Goal: Find specific page/section: Find specific page/section

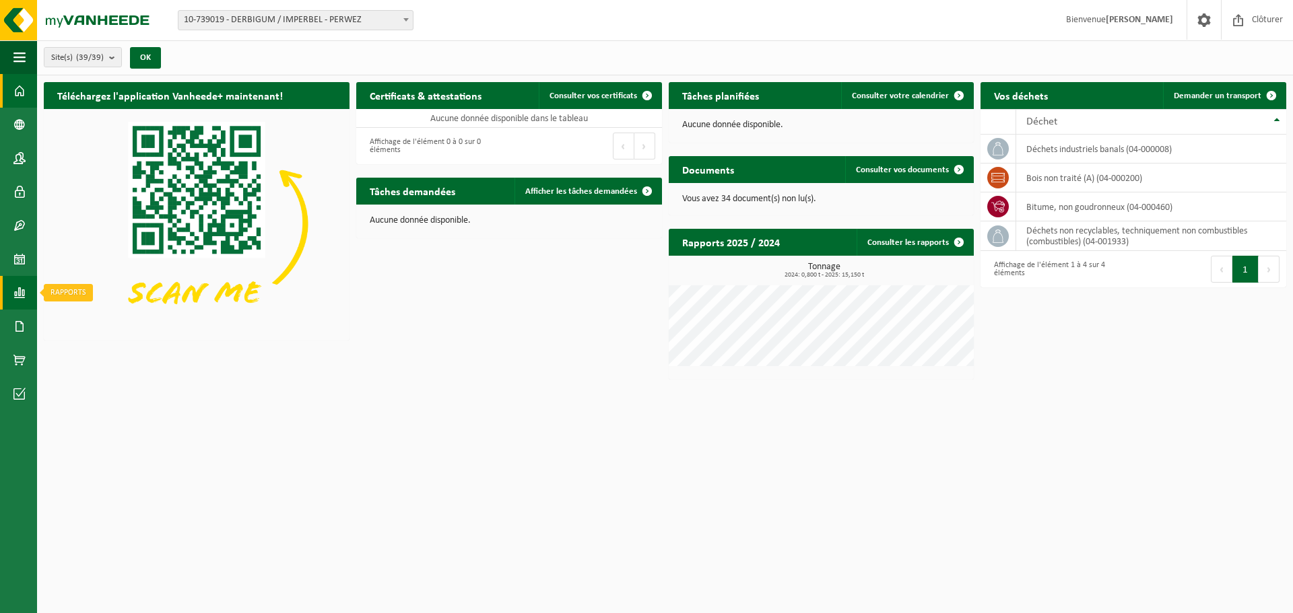
click at [19, 300] on span at bounding box center [19, 293] width 12 height 34
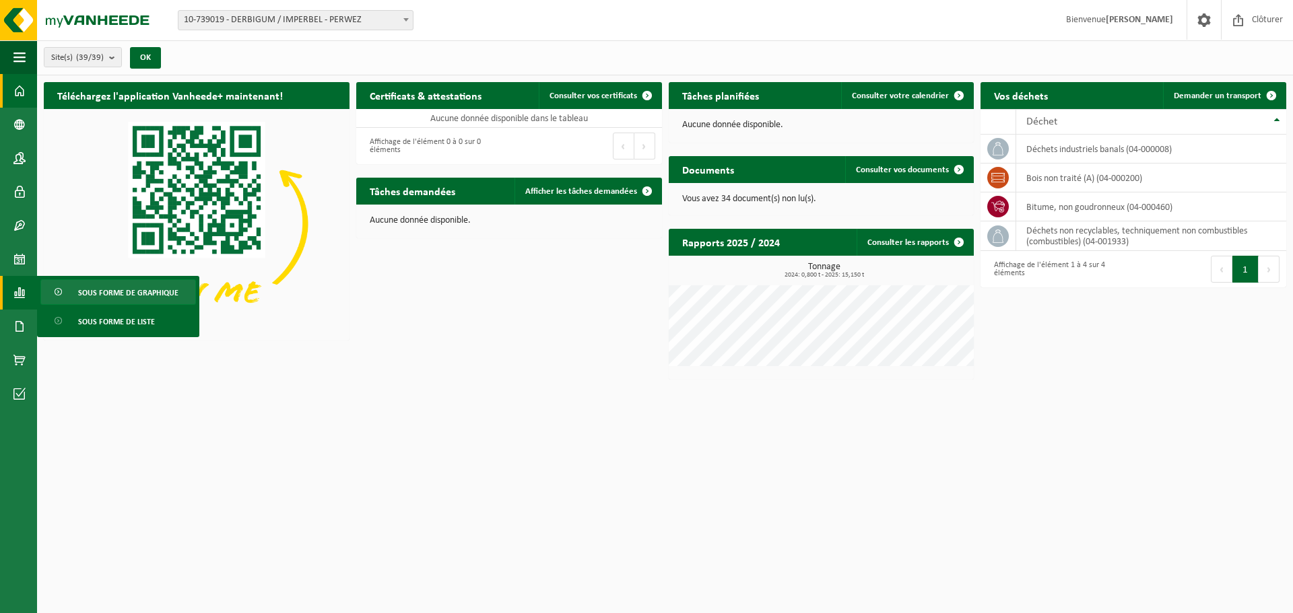
click at [88, 303] on span "Sous forme de graphique" at bounding box center [128, 293] width 100 height 26
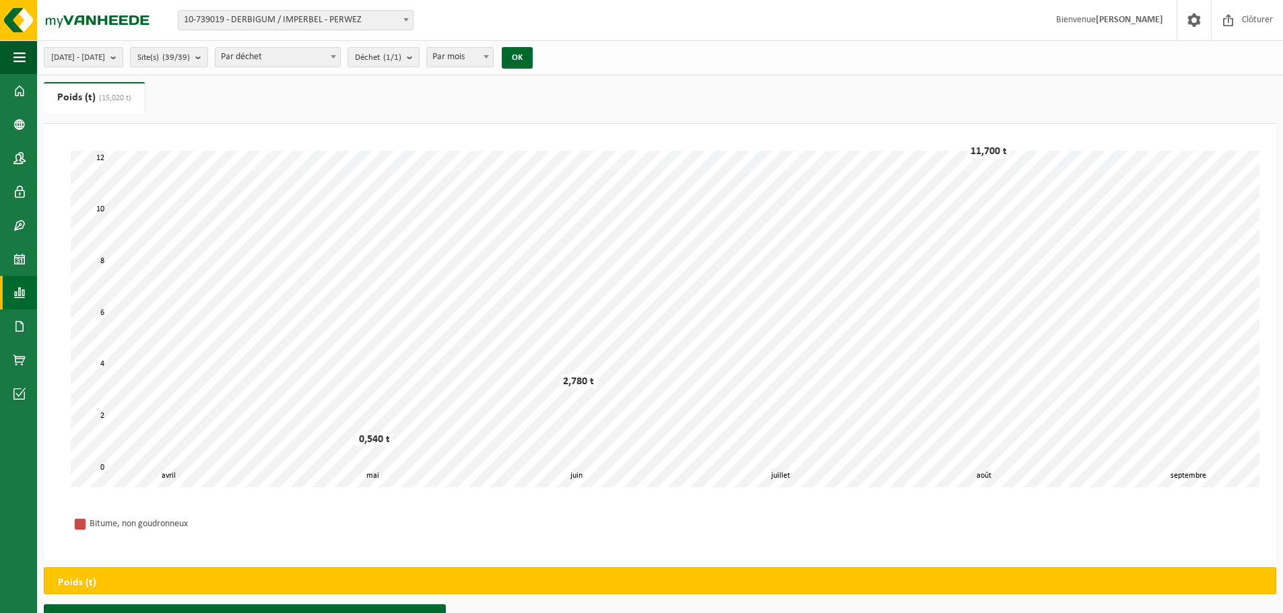
click at [340, 57] on span "Par déchet" at bounding box center [277, 57] width 125 height 19
click at [340, 57] on span at bounding box center [333, 57] width 13 height 18
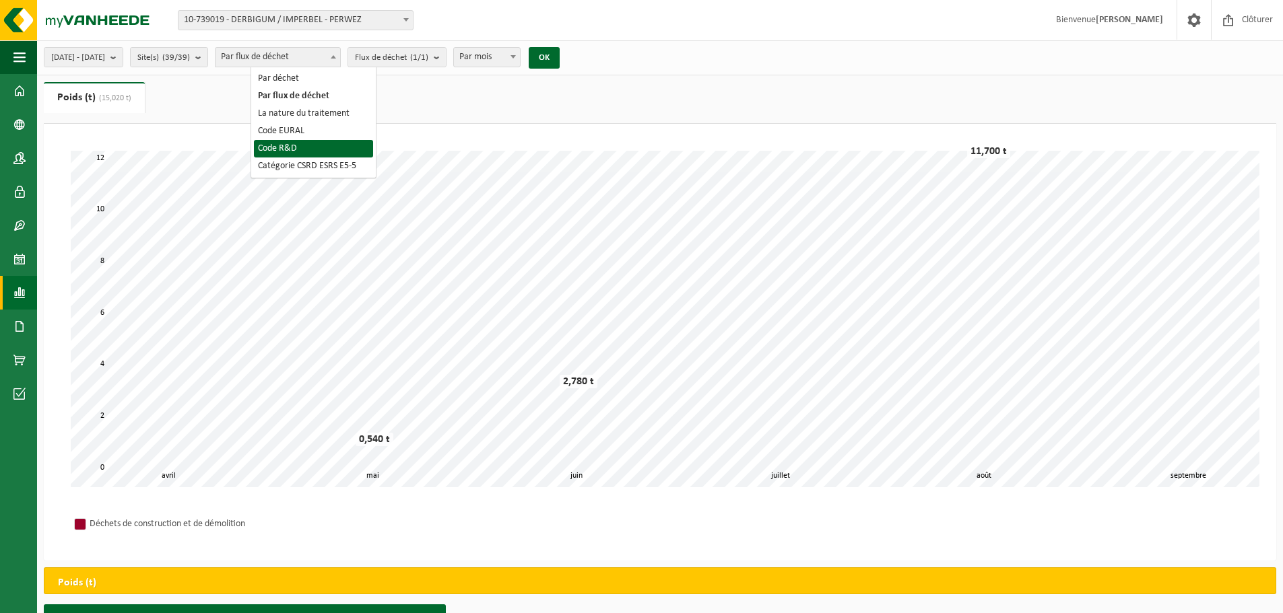
select select "7"
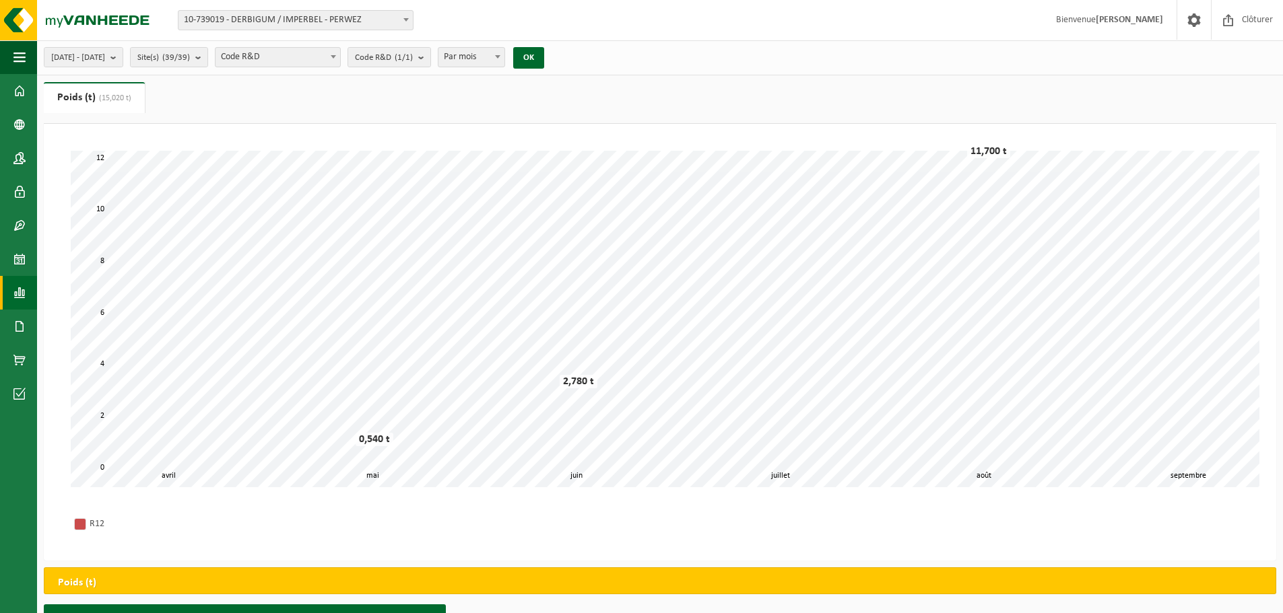
click at [500, 57] on b at bounding box center [497, 56] width 5 height 3
select select "3"
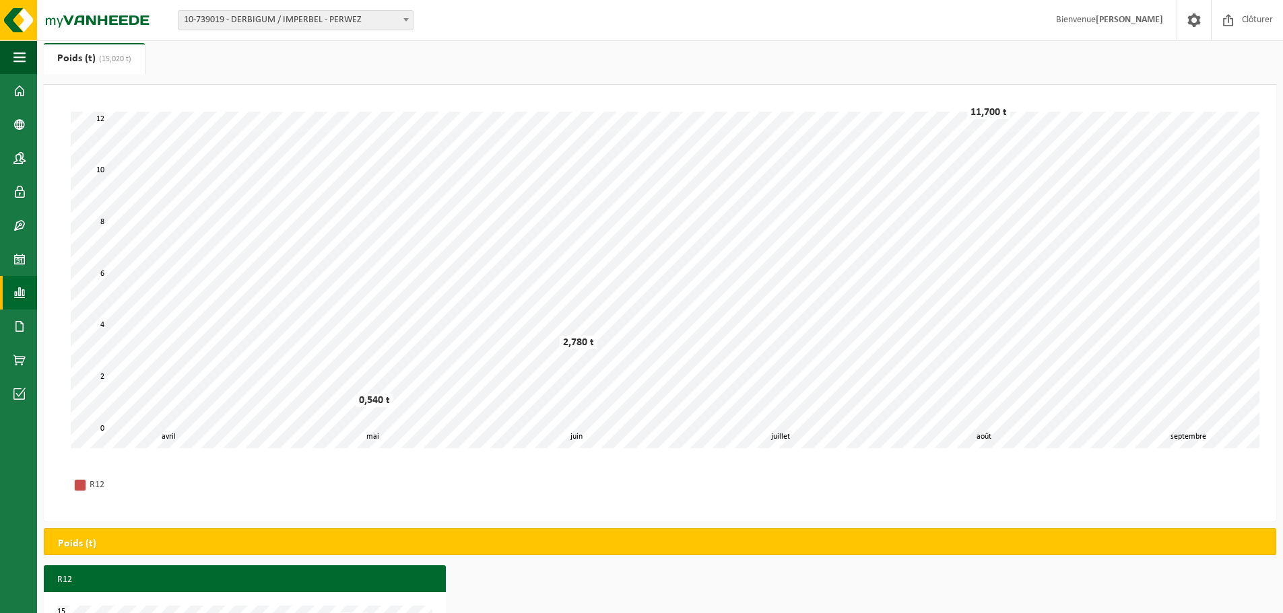
scroll to position [152, 0]
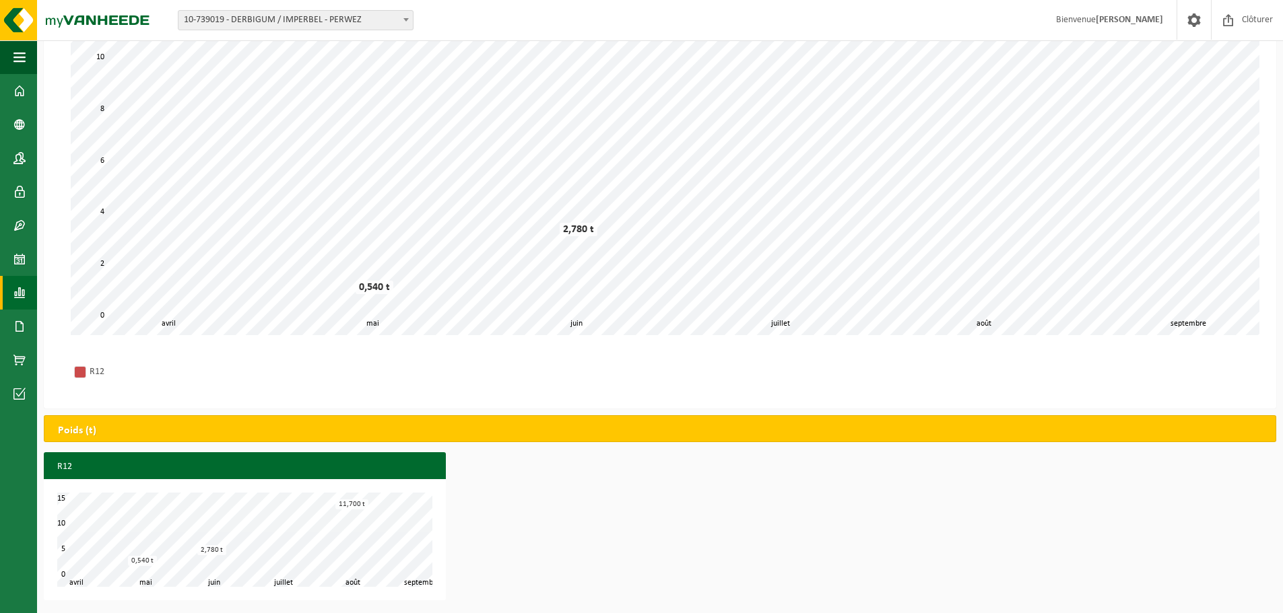
click at [834, 469] on div "R12 mai juin juillet août avril septembre 0 5 15 10 0,540 t 2,780 t 11,700 t" at bounding box center [660, 529] width 1246 height 155
click at [10, 299] on link "Rapports" at bounding box center [18, 293] width 37 height 34
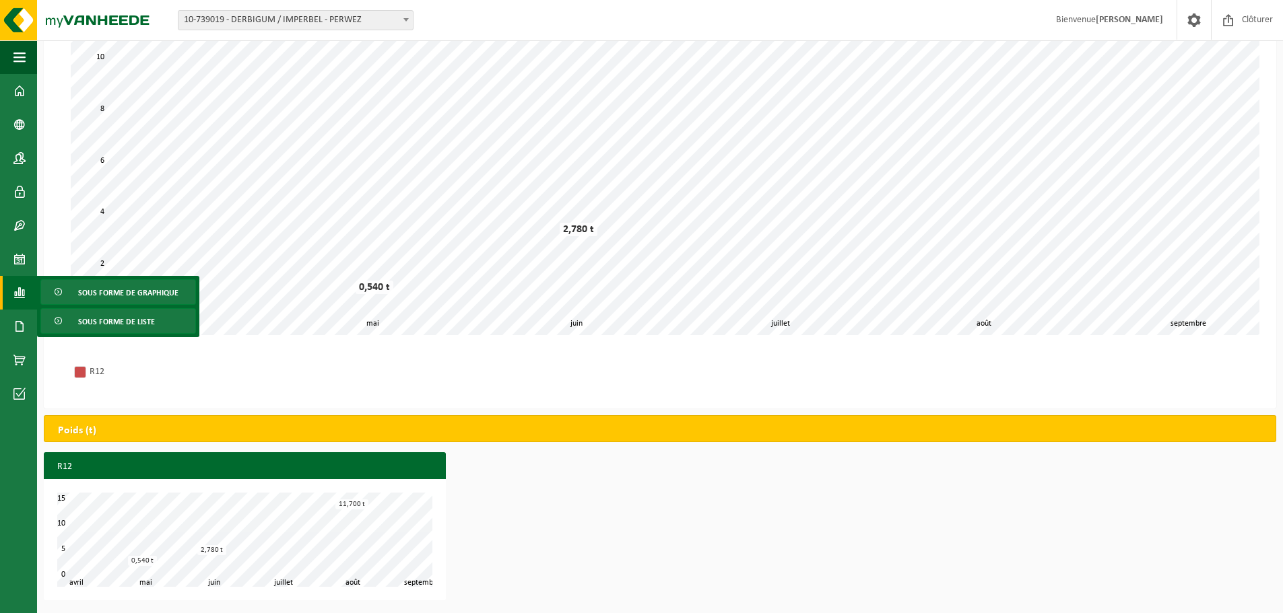
click at [75, 318] on link "Sous forme de liste" at bounding box center [118, 321] width 156 height 26
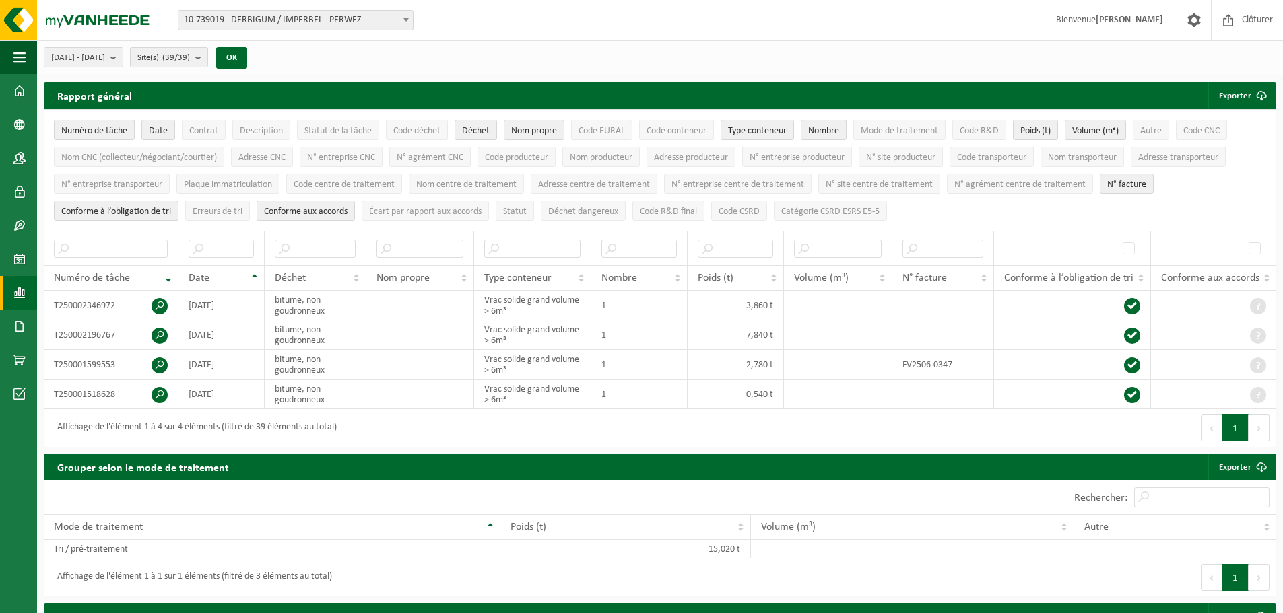
click at [20, 297] on span at bounding box center [19, 293] width 12 height 34
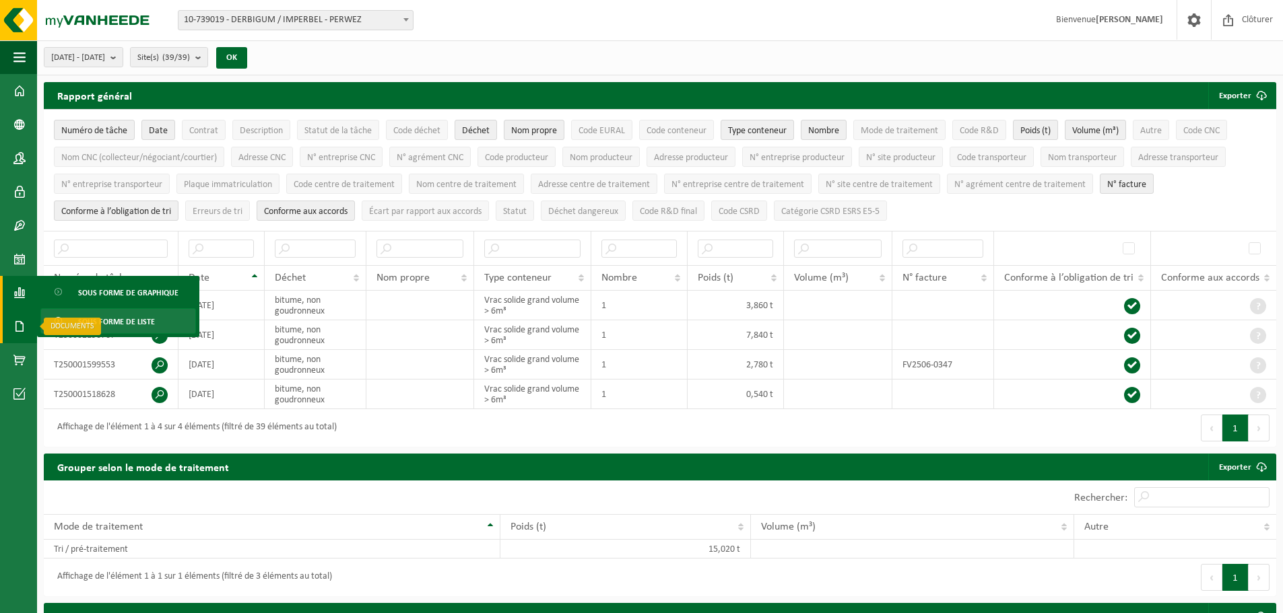
click at [16, 327] on span at bounding box center [19, 327] width 12 height 34
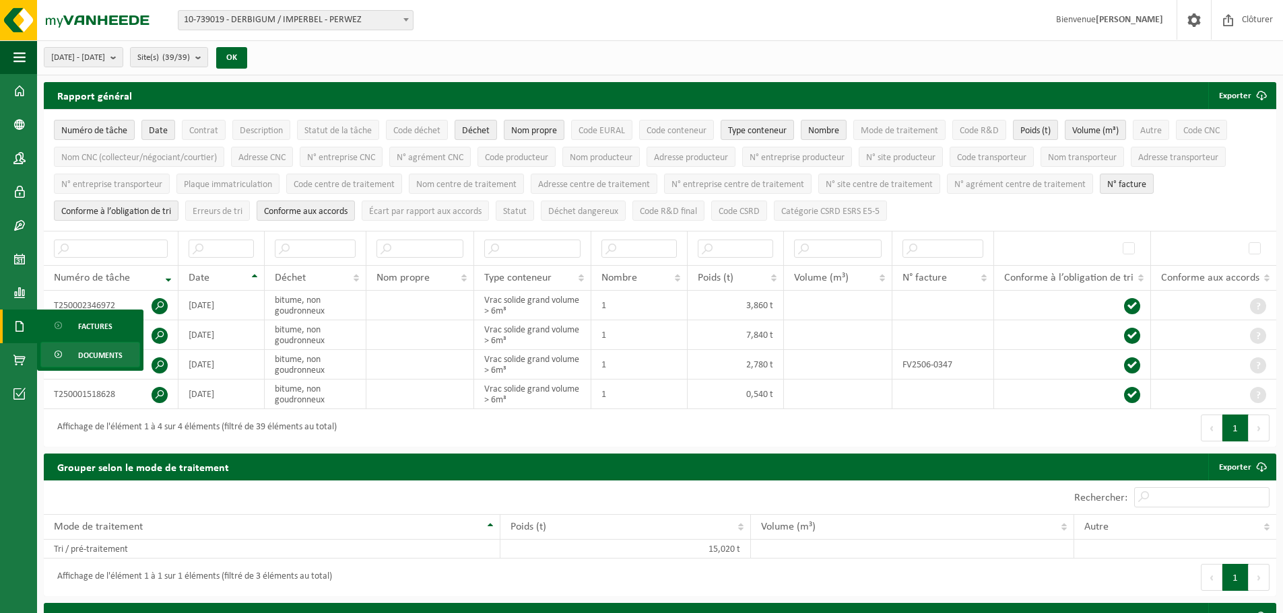
click at [77, 359] on link "Documents" at bounding box center [90, 355] width 100 height 26
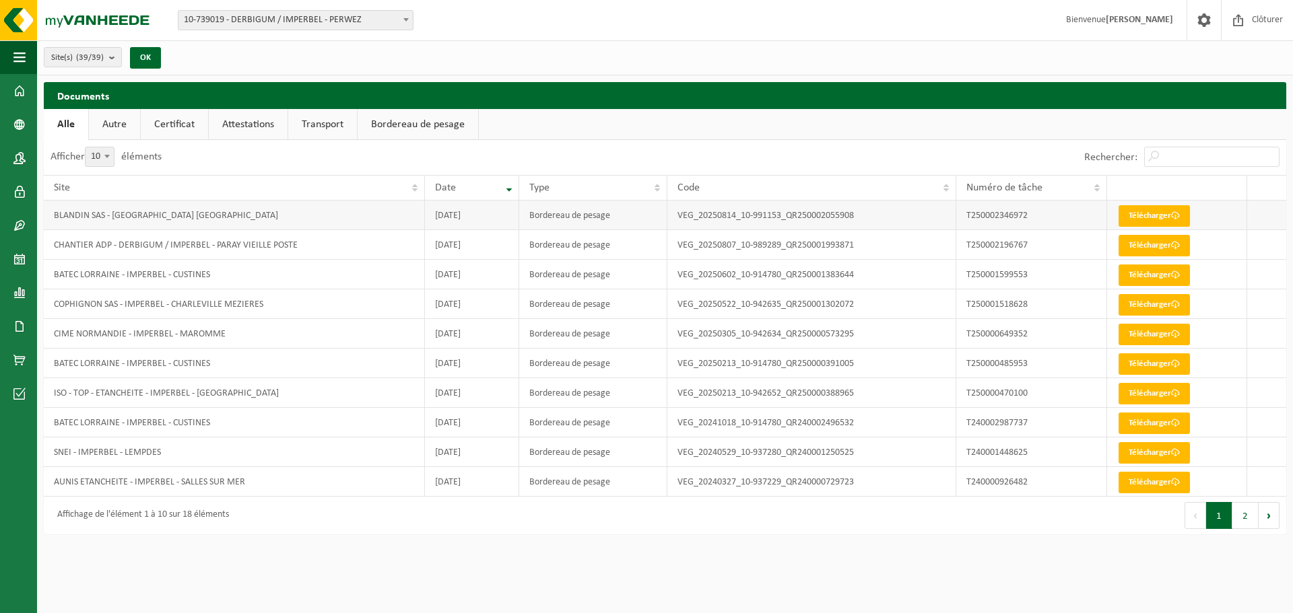
click at [327, 226] on td "BLANDIN SAS - [GEOGRAPHIC_DATA] [GEOGRAPHIC_DATA]" at bounding box center [234, 216] width 381 height 30
